Goal: Information Seeking & Learning: Learn about a topic

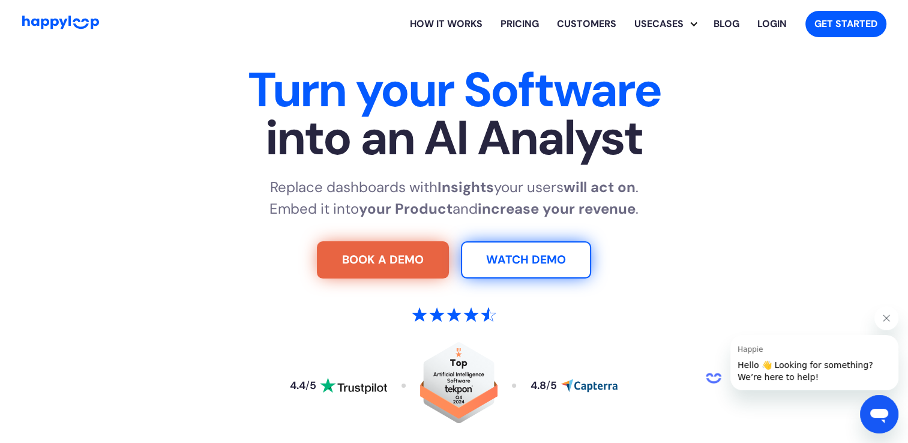
click at [518, 20] on link "Pricing" at bounding box center [519, 24] width 56 height 38
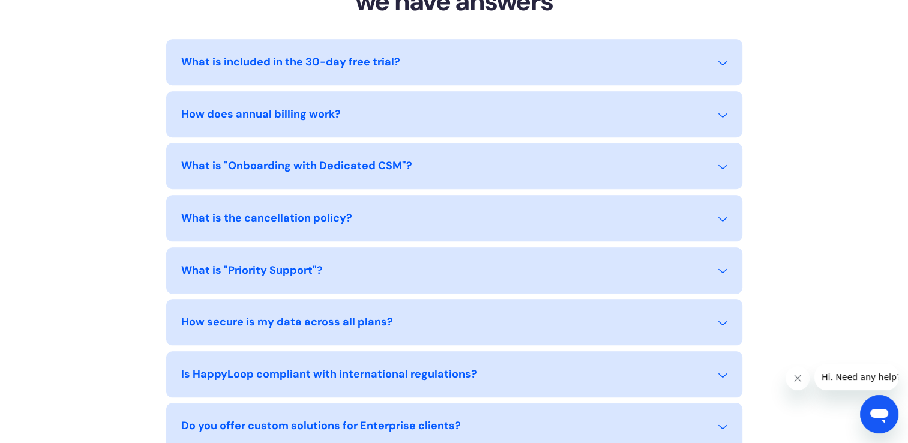
scroll to position [1160, 0]
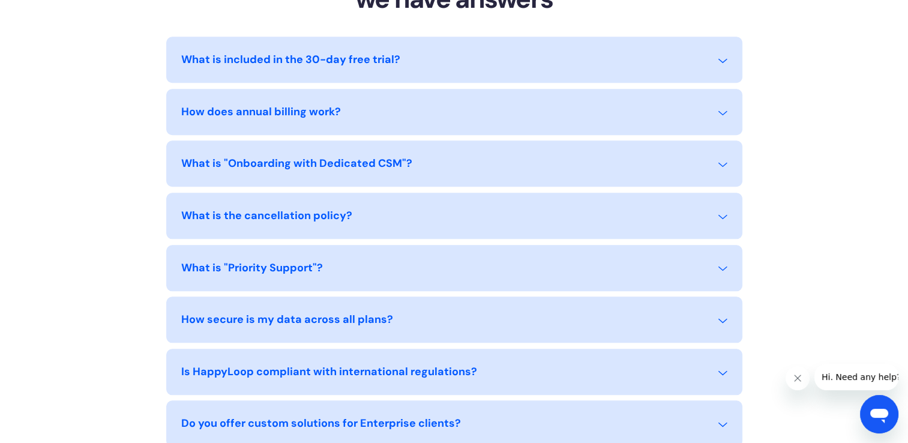
click at [317, 271] on div "What is "Priority Support"?" at bounding box center [252, 268] width 142 height 16
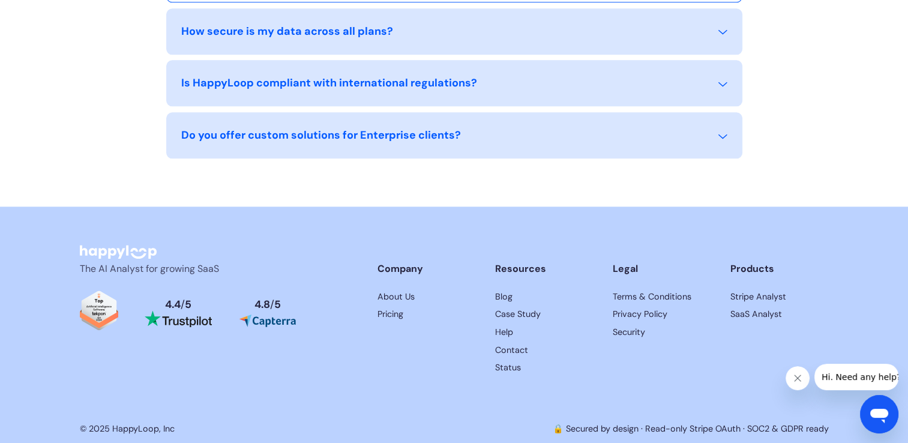
scroll to position [1503, 0]
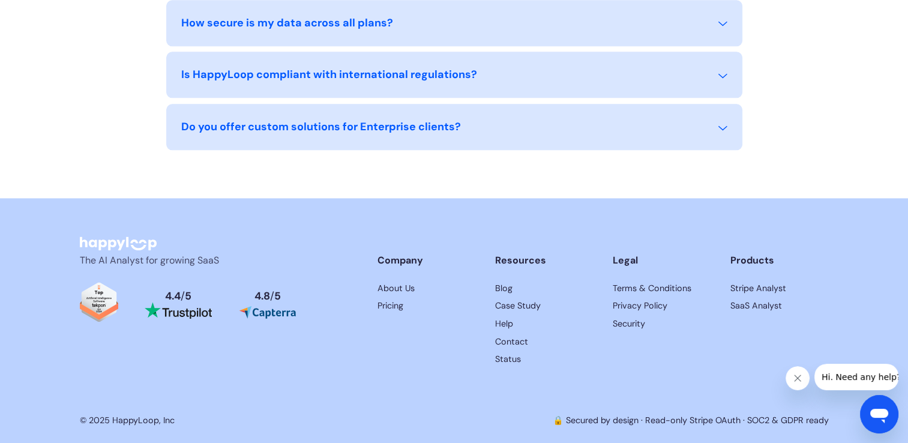
click at [384, 284] on link "About Us" at bounding box center [426, 288] width 98 height 13
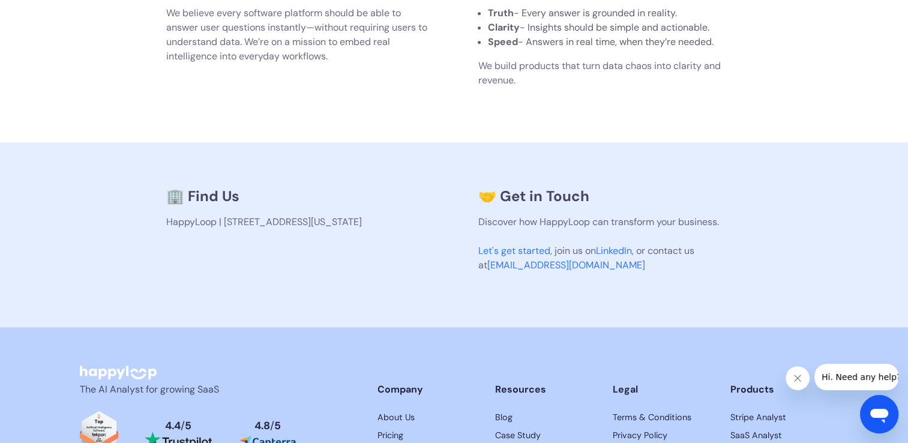
scroll to position [866, 0]
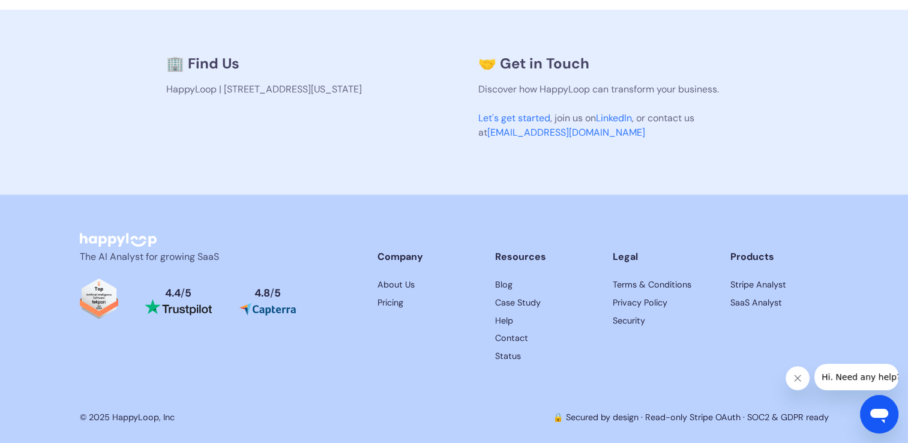
click at [190, 296] on div "4.4 / 5" at bounding box center [178, 293] width 26 height 11
click at [755, 287] on link "Stripe Analyst" at bounding box center [779, 284] width 98 height 13
click at [757, 282] on link "Stripe Analyst" at bounding box center [779, 284] width 98 height 13
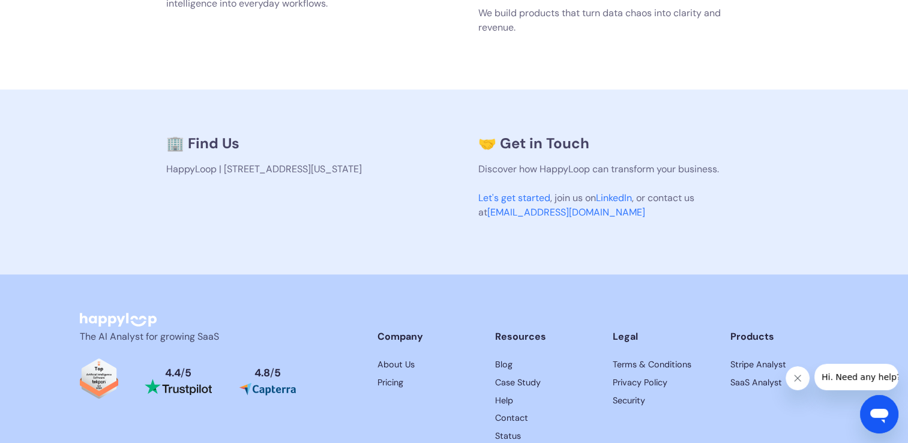
scroll to position [786, 0]
click at [765, 361] on link "Stripe Analyst" at bounding box center [779, 365] width 98 height 13
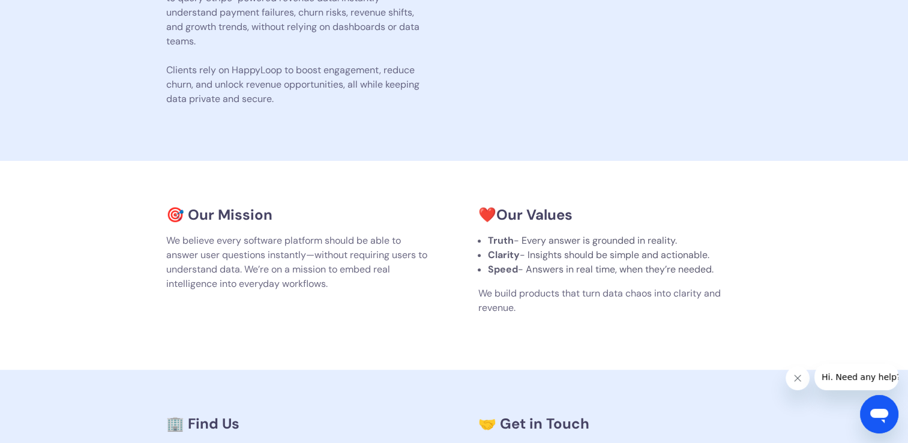
scroll to position [0, 0]
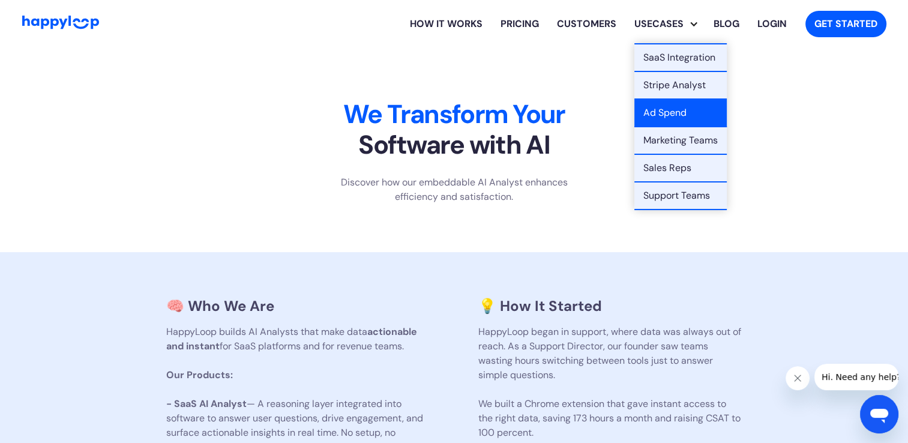
click at [651, 105] on link "Ad Spend" at bounding box center [680, 114] width 92 height 28
